Goal: Find specific page/section: Find specific page/section

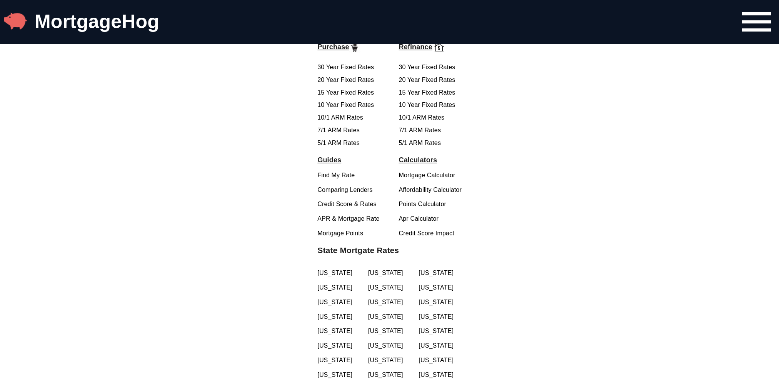
scroll to position [1346, 0]
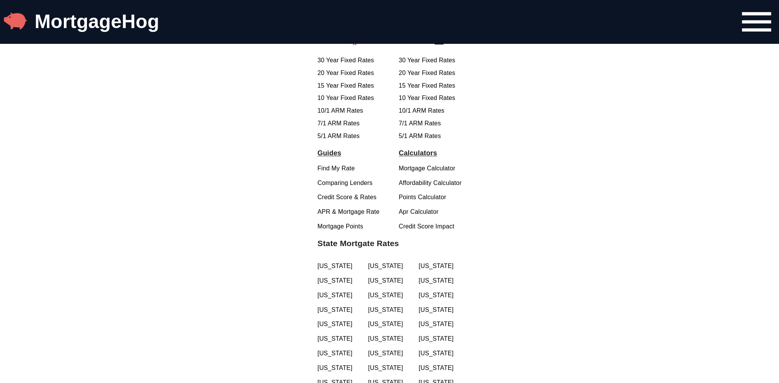
click at [429, 262] on link "[US_STATE]" at bounding box center [439, 266] width 43 height 9
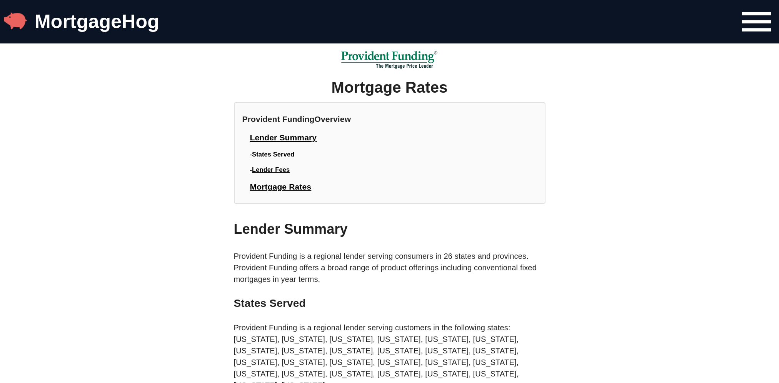
scroll to position [1346, 0]
